Goal: Task Accomplishment & Management: Manage account settings

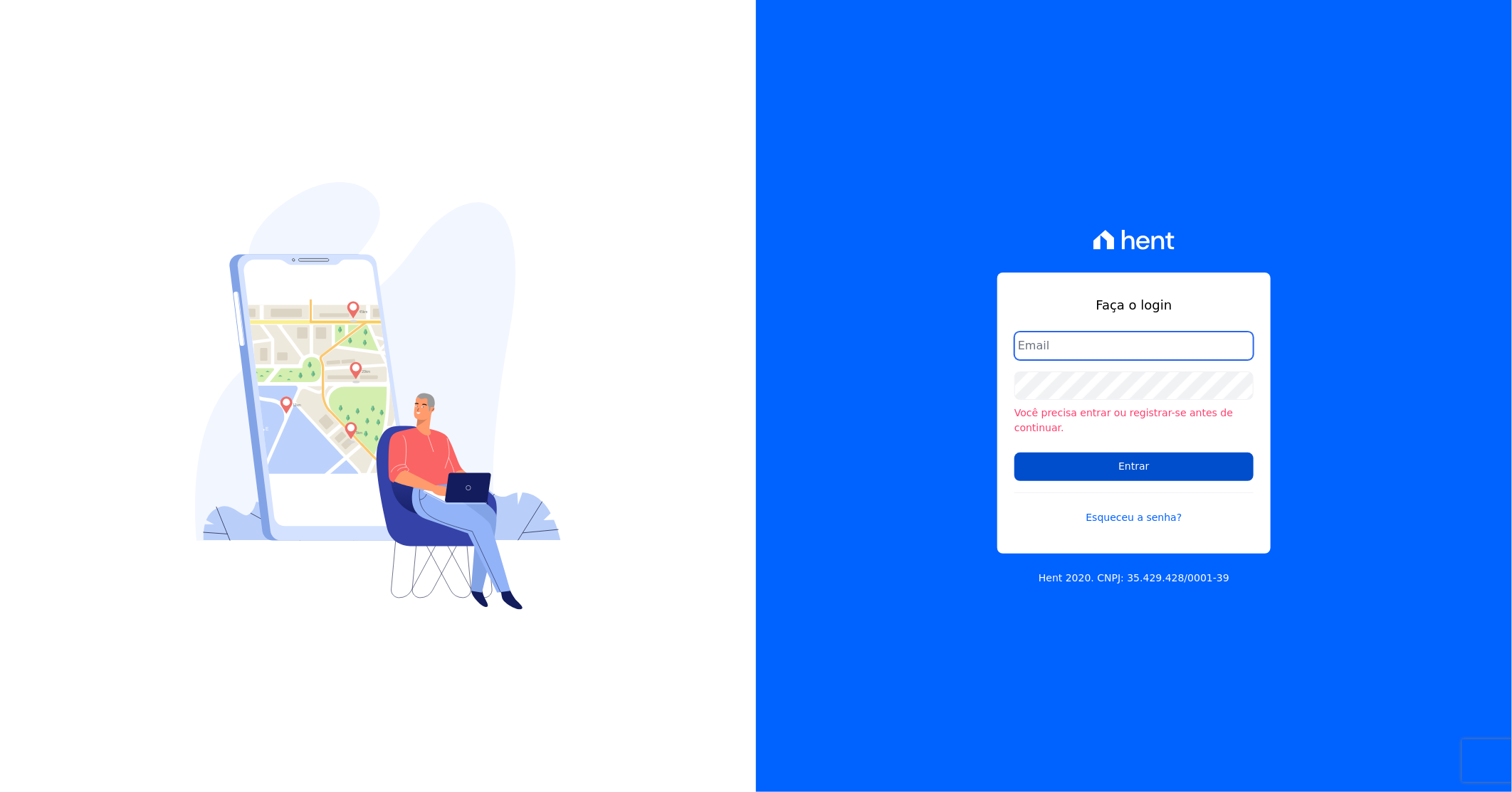
type input "[PERSON_NAME][EMAIL_ADDRESS][DOMAIN_NAME]"
click at [1073, 468] on input "Entrar" at bounding box center [1134, 466] width 239 height 29
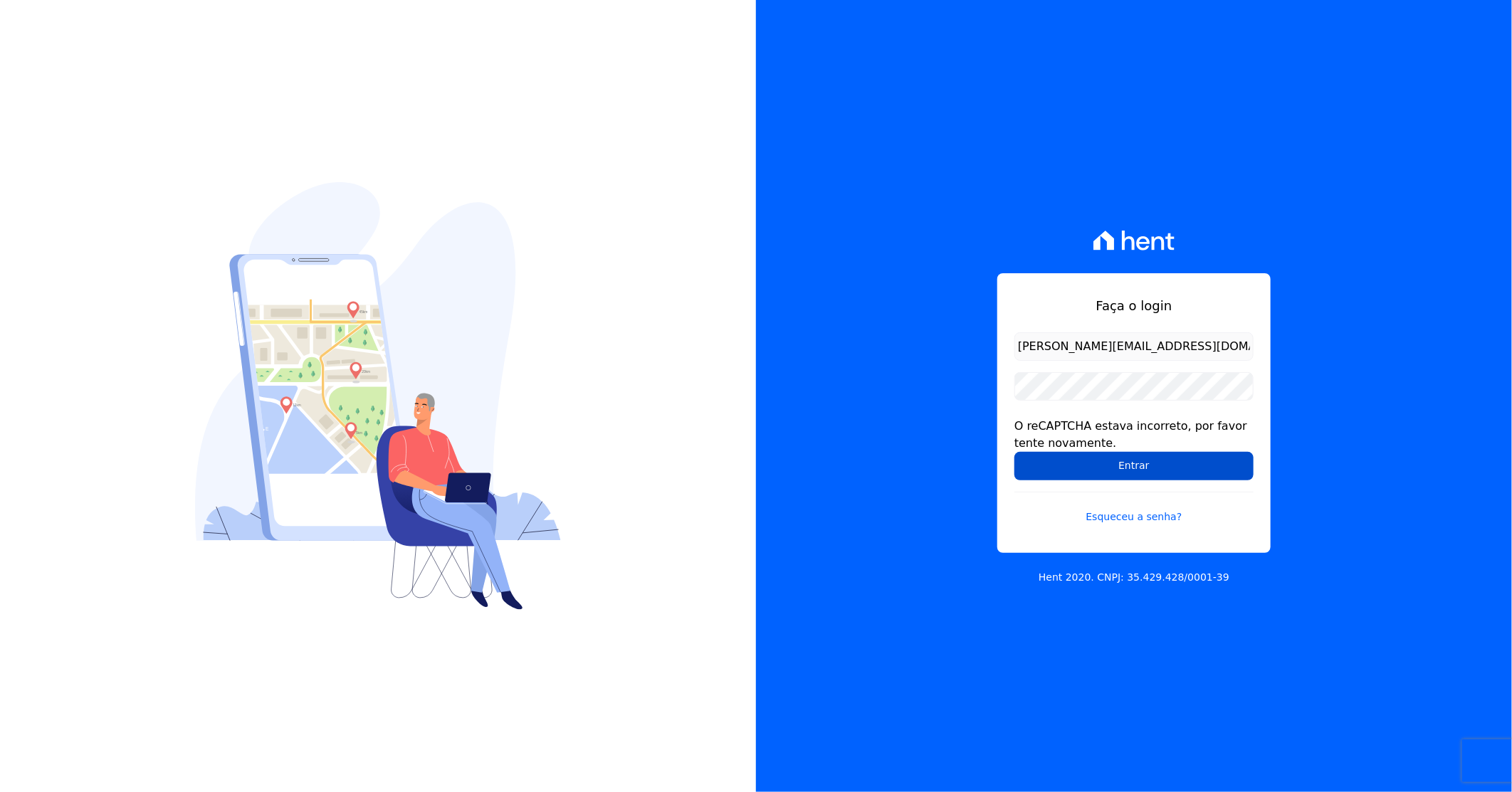
click at [1125, 461] on input "Entrar" at bounding box center [1134, 465] width 239 height 29
